Goal: Task Accomplishment & Management: Complete application form

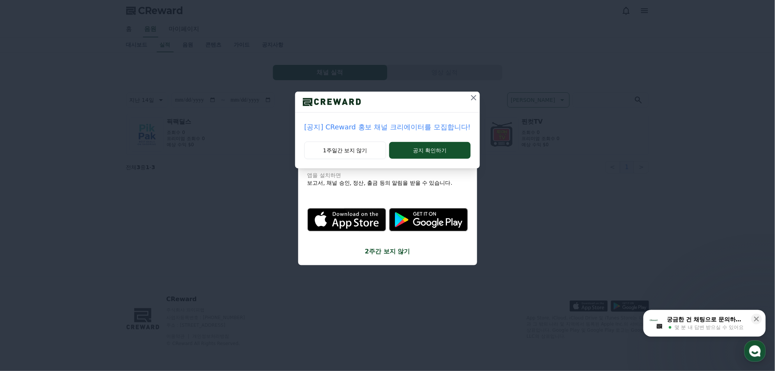
click at [469, 98] on icon at bounding box center [473, 97] width 9 height 9
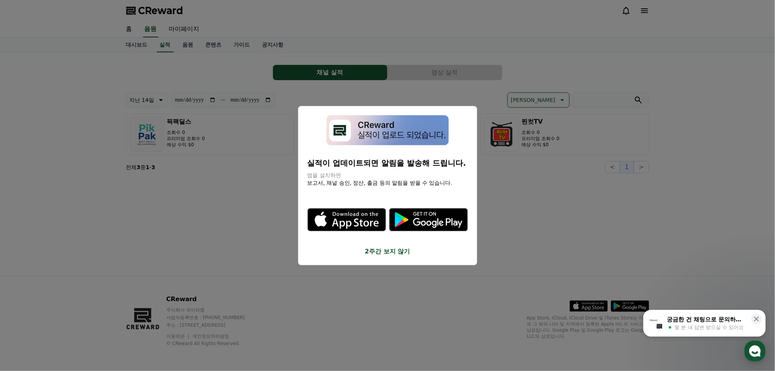
click at [252, 188] on button "close modal" at bounding box center [387, 185] width 775 height 371
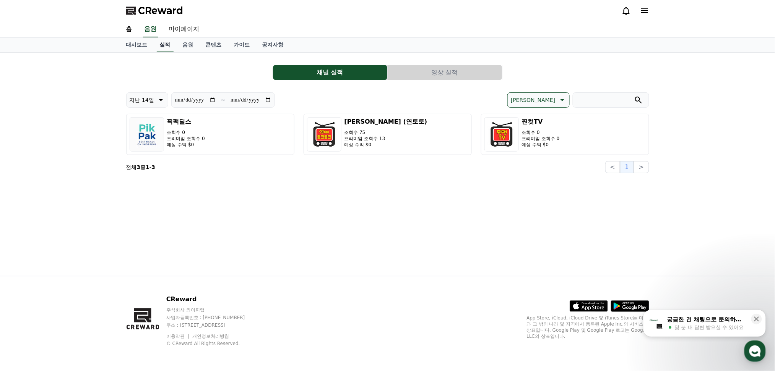
click at [163, 45] on link "실적" at bounding box center [165, 45] width 17 height 15
click at [158, 101] on icon at bounding box center [160, 100] width 9 height 9
click at [140, 180] on button "지난 30일" at bounding box center [141, 179] width 31 height 17
type input "**********"
click at [448, 73] on button "영상 실적" at bounding box center [444, 72] width 114 height 15
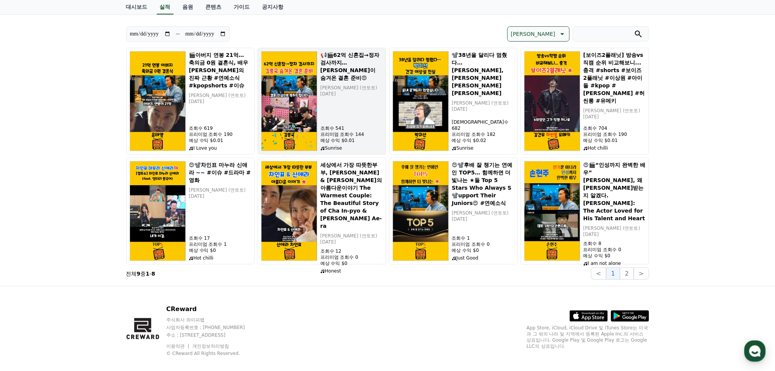
scroll to position [75, 0]
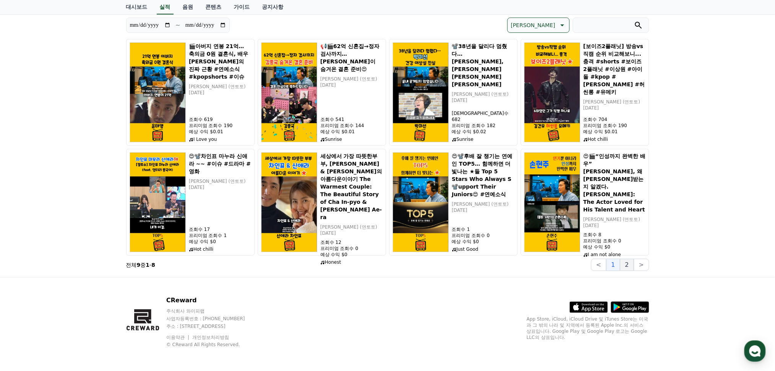
click at [627, 266] on button "2" at bounding box center [627, 265] width 14 height 12
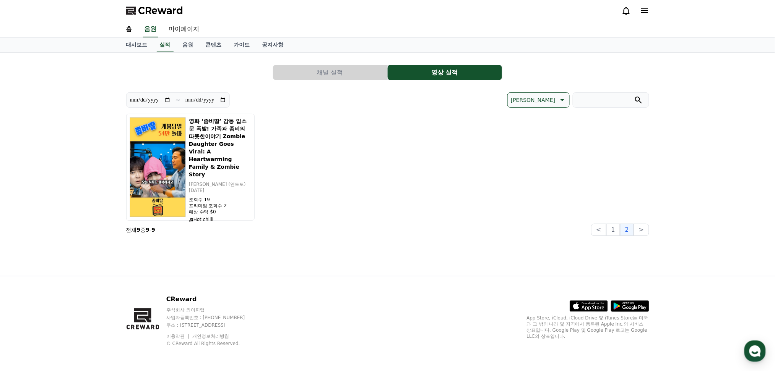
click at [322, 72] on button "채널 실적" at bounding box center [330, 72] width 114 height 15
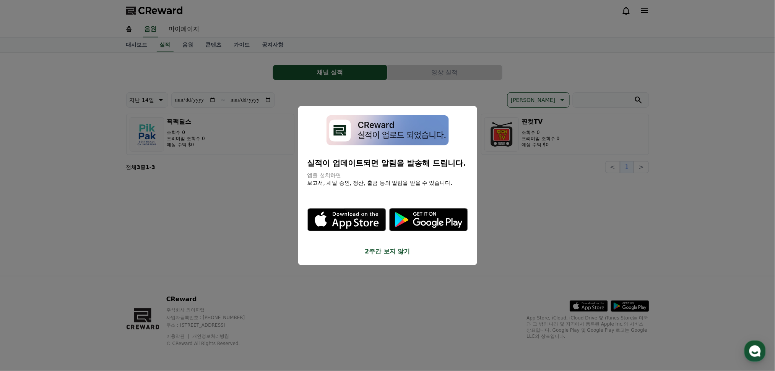
click at [66, 216] on button "close modal" at bounding box center [387, 185] width 775 height 371
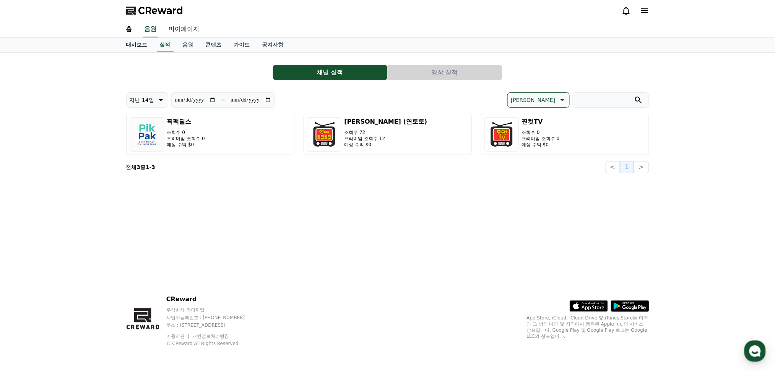
click at [133, 44] on link "대시보드" at bounding box center [137, 45] width 34 height 15
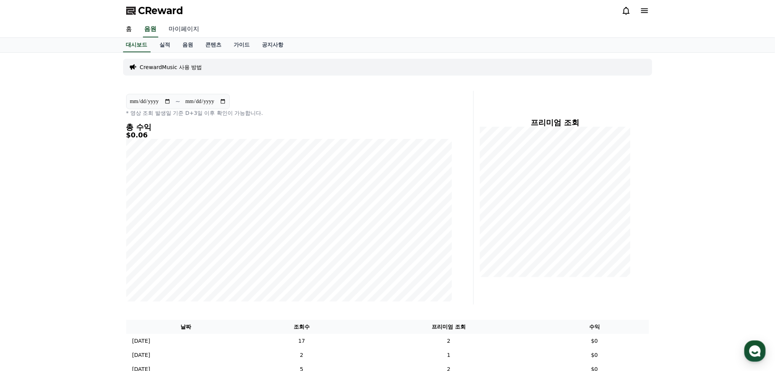
click at [178, 28] on link "마이페이지" at bounding box center [184, 29] width 43 height 16
select select "**********"
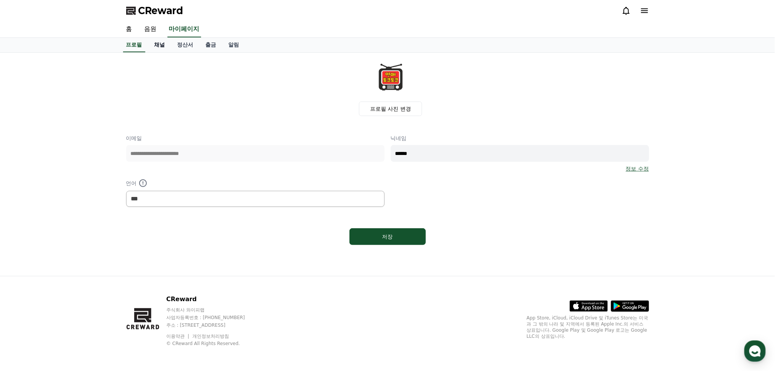
click at [153, 45] on link "채널" at bounding box center [159, 45] width 23 height 15
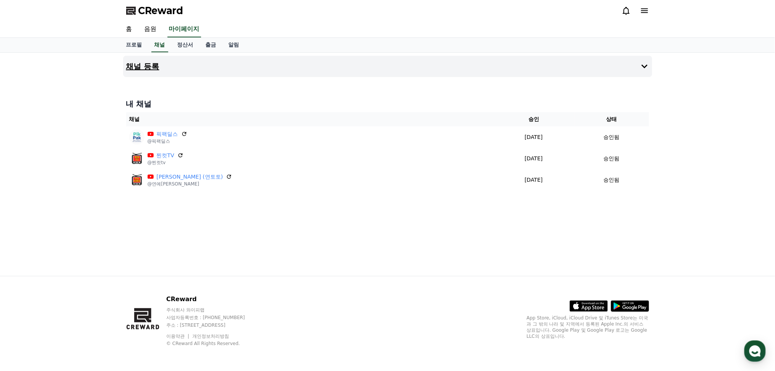
click at [142, 66] on h4 "채널 등록" at bounding box center [142, 66] width 33 height 8
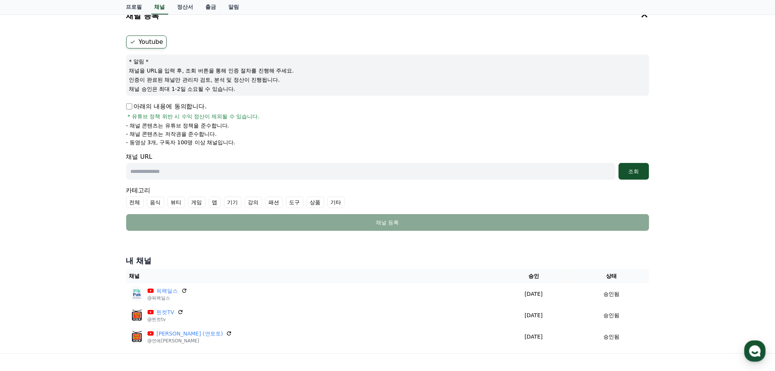
scroll to position [102, 0]
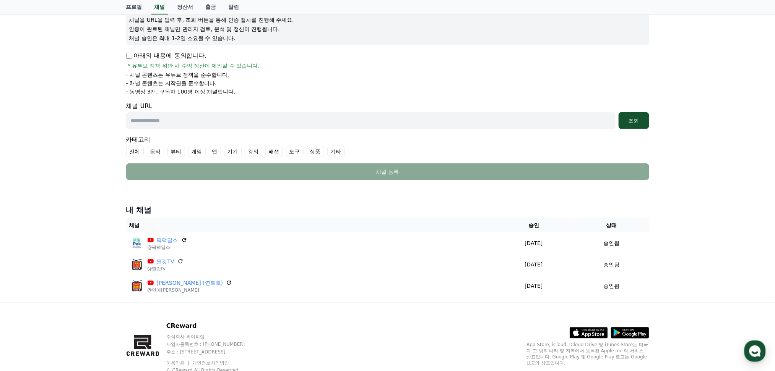
click at [235, 123] on input "text" at bounding box center [370, 120] width 489 height 17
click at [148, 118] on input "text" at bounding box center [370, 120] width 489 height 17
paste input "**********"
type input "**********"
click at [634, 122] on div "조회" at bounding box center [633, 121] width 24 height 8
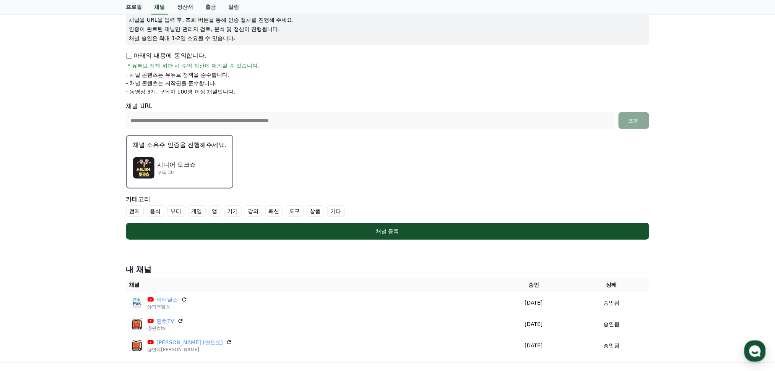
click at [176, 162] on p "시니어 토크쇼" at bounding box center [176, 165] width 39 height 9
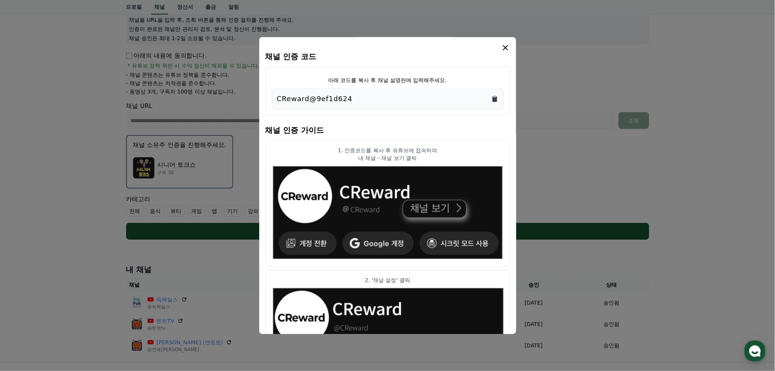
click at [494, 100] on icon "Copy to clipboard" at bounding box center [494, 99] width 5 height 6
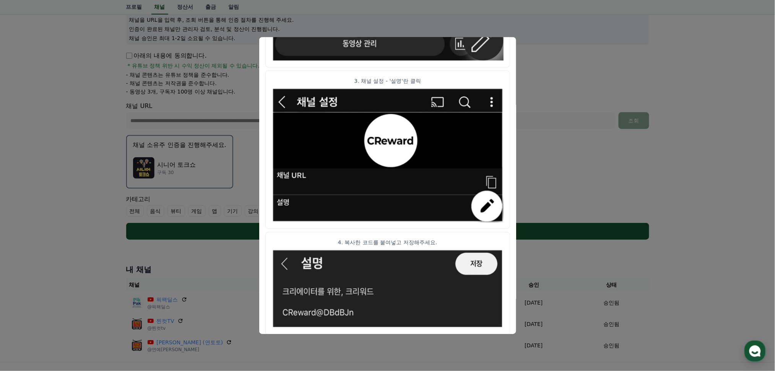
scroll to position [260, 0]
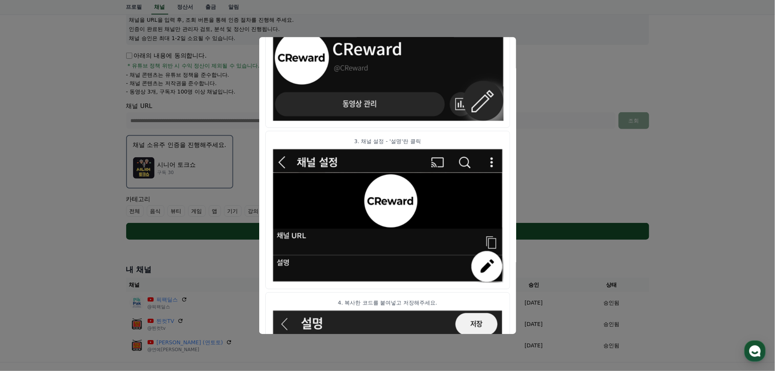
click at [558, 160] on button "close modal" at bounding box center [387, 185] width 775 height 371
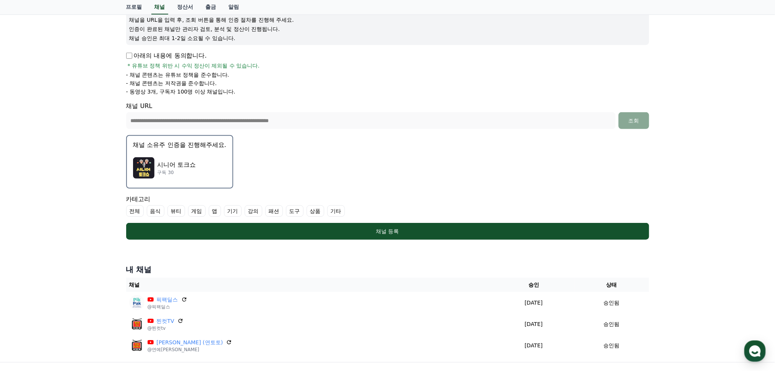
click at [258, 163] on form "**********" at bounding box center [387, 112] width 523 height 255
click at [186, 164] on p "시니어 토크쇼" at bounding box center [176, 165] width 39 height 9
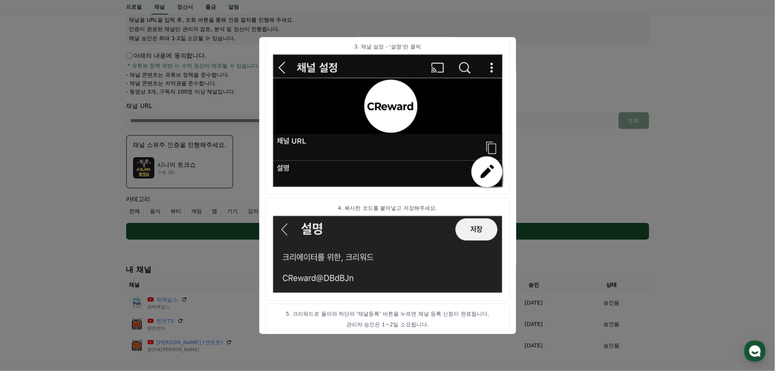
scroll to position [362, 0]
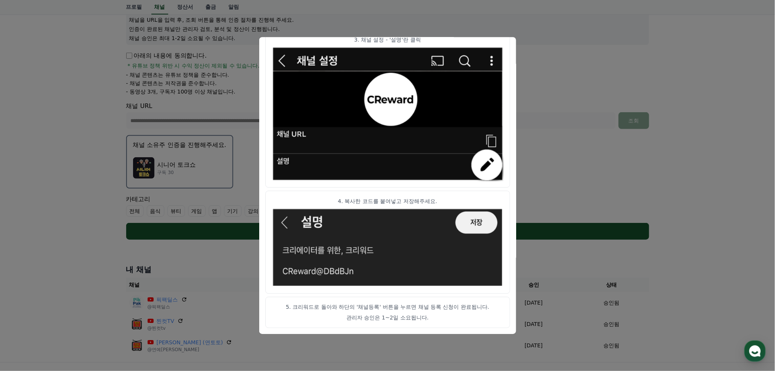
click at [544, 143] on button "close modal" at bounding box center [387, 185] width 775 height 371
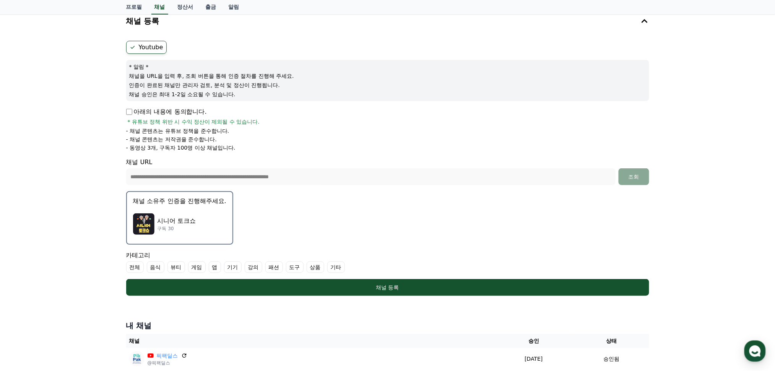
scroll to position [0, 0]
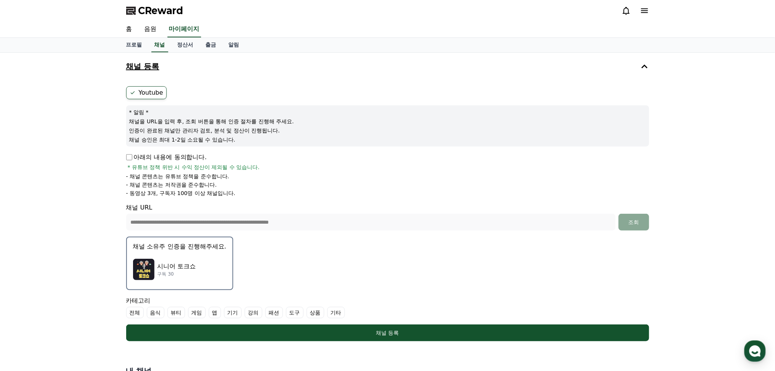
click at [142, 63] on h4 "채널 등록" at bounding box center [142, 66] width 33 height 8
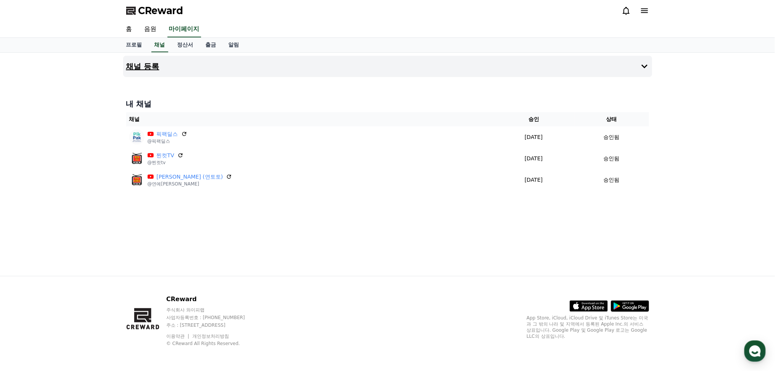
click at [149, 66] on h4 "채널 등록" at bounding box center [142, 66] width 33 height 8
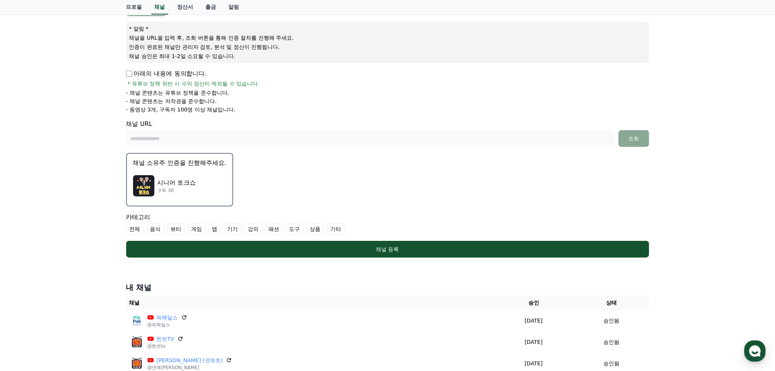
scroll to position [102, 0]
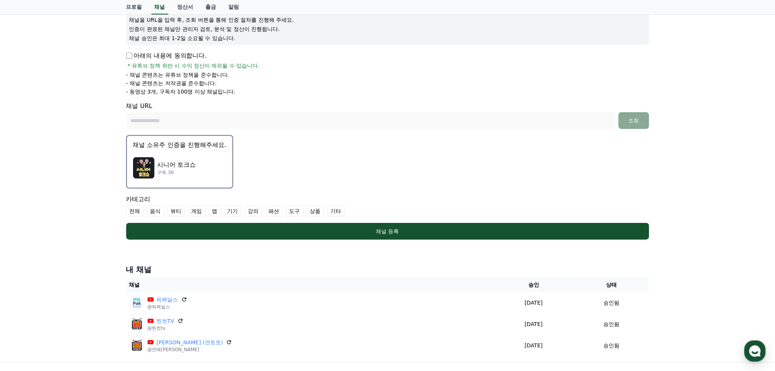
click at [173, 161] on p "시니어 토크쇼" at bounding box center [176, 165] width 39 height 9
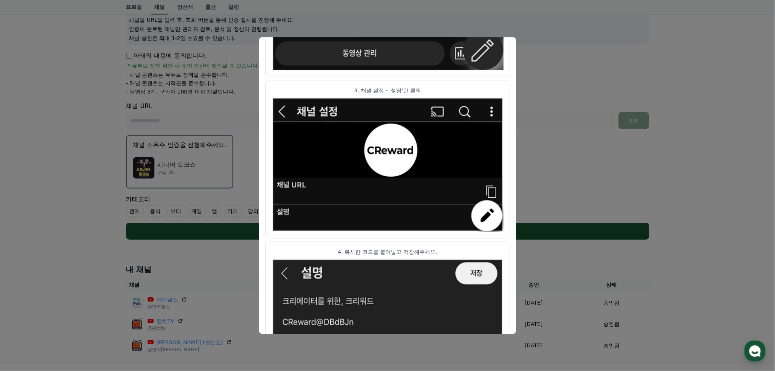
scroll to position [362, 0]
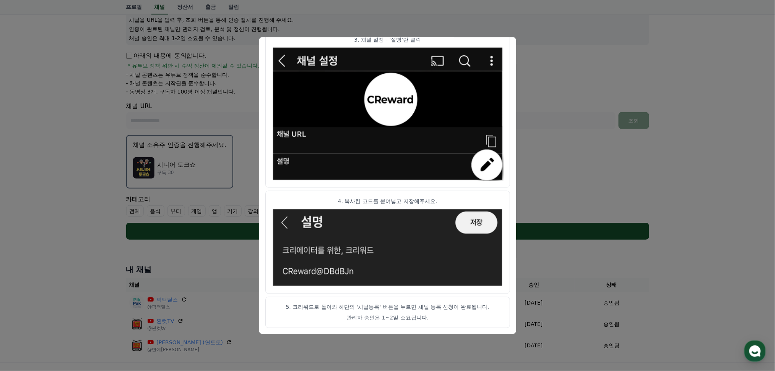
click at [594, 173] on button "close modal" at bounding box center [387, 185] width 775 height 371
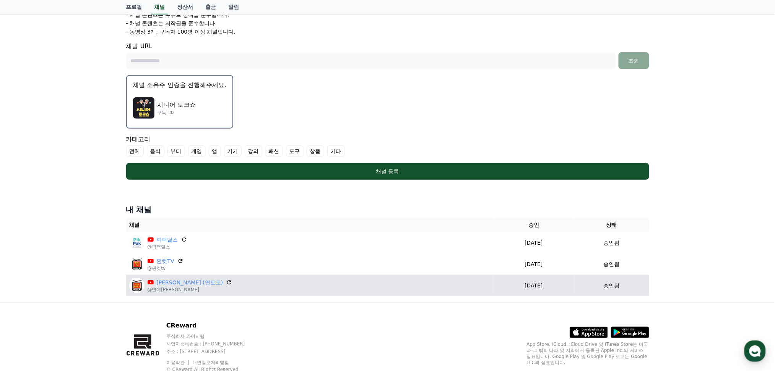
scroll to position [186, 0]
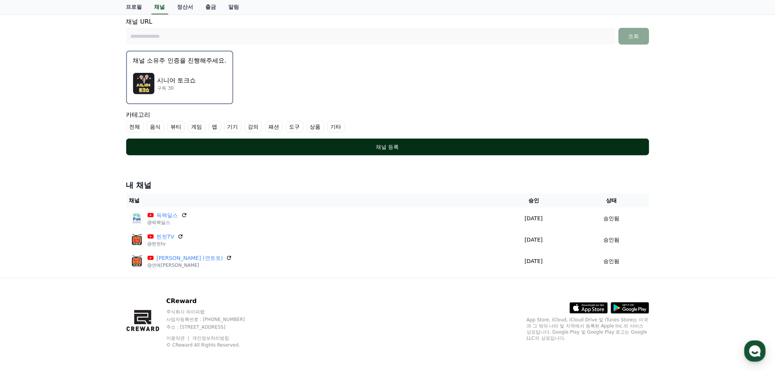
click at [388, 147] on div "채널 등록" at bounding box center [387, 147] width 492 height 8
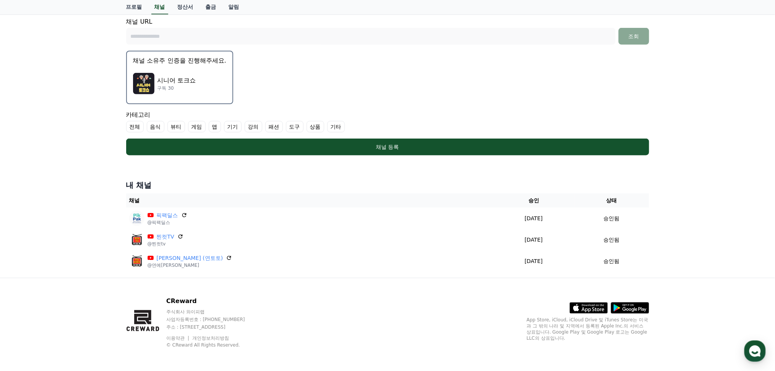
click at [329, 124] on label "기타" at bounding box center [336, 126] width 18 height 11
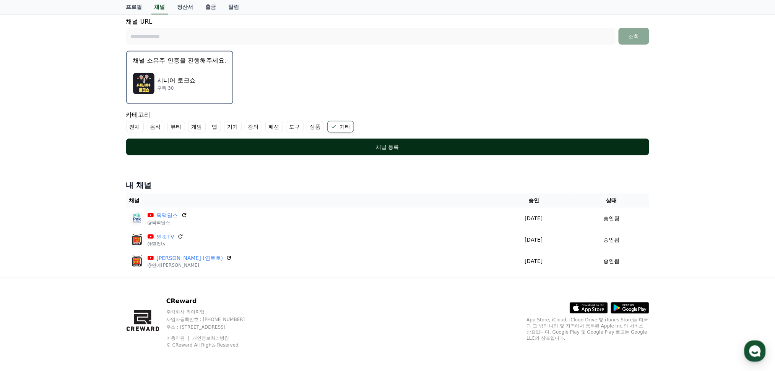
click at [389, 146] on div "채널 등록" at bounding box center [387, 147] width 492 height 8
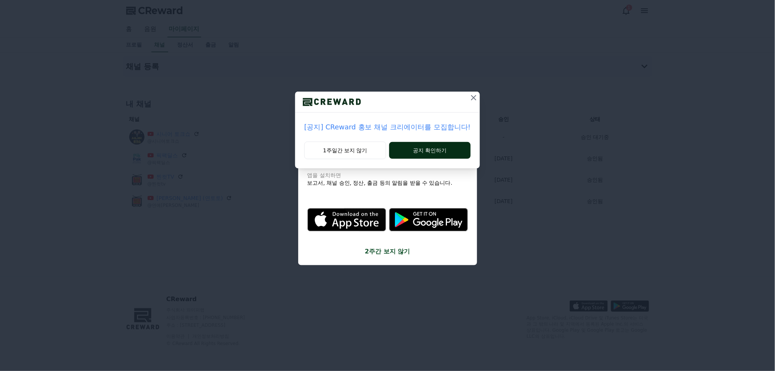
click at [429, 151] on button "공지 확인하기" at bounding box center [429, 150] width 81 height 17
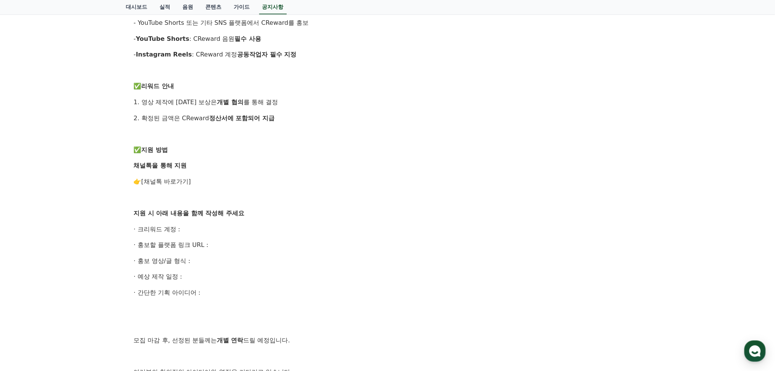
scroll to position [340, 0]
